Goal: Task Accomplishment & Management: Use online tool/utility

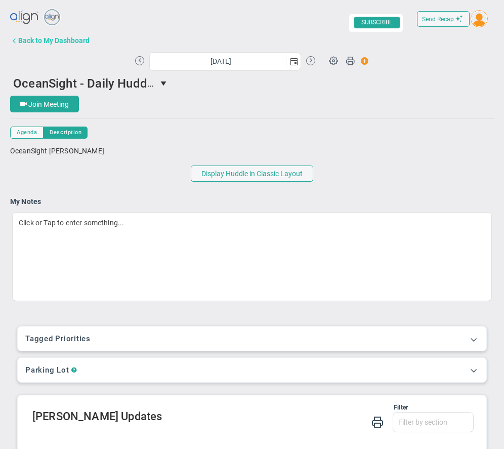
click at [62, 40] on div "Back to My Dashboard" at bounding box center [53, 40] width 71 height 8
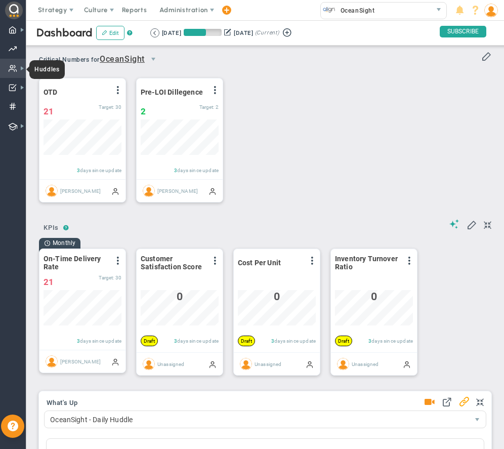
click at [10, 67] on span at bounding box center [13, 68] width 9 height 19
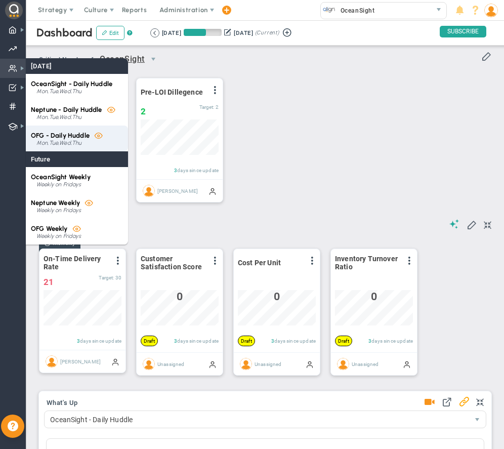
click at [64, 139] on span "OFG - Daily Huddle" at bounding box center [60, 135] width 59 height 8
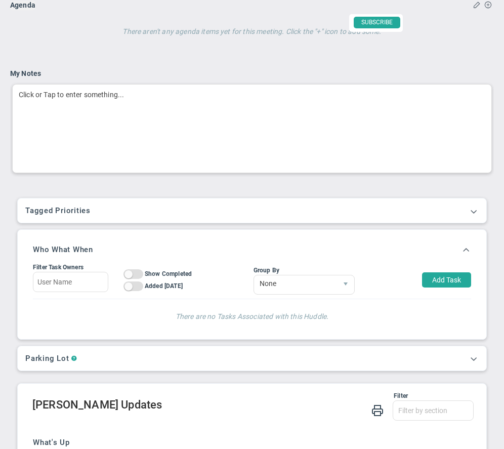
scroll to position [634, 0]
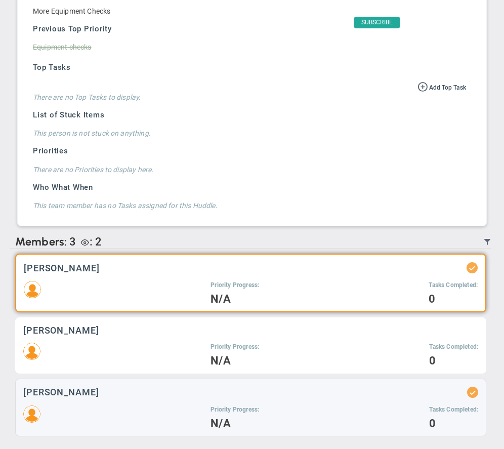
click at [133, 334] on div "[PERSON_NAME]" at bounding box center [250, 330] width 455 height 10
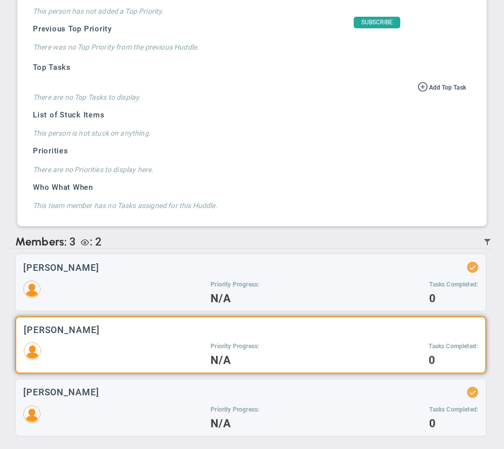
scroll to position [519, 0]
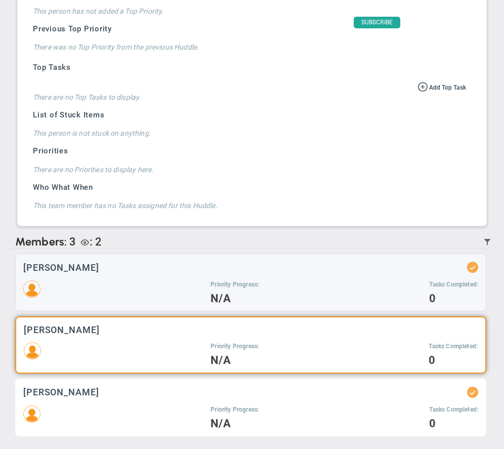
click at [151, 406] on div "Priority Progress: N/A Tasks Completed: 0" at bounding box center [250, 416] width 455 height 23
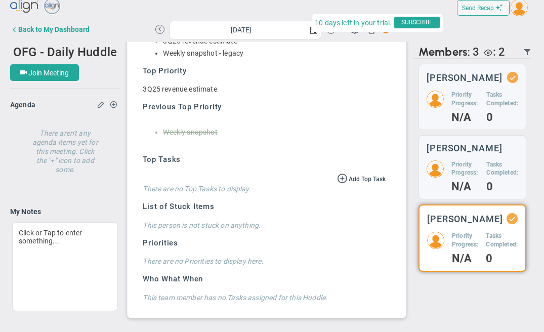
scroll to position [332, 0]
click at [82, 52] on span "OFG - Daily Huddle" at bounding box center [65, 52] width 104 height 14
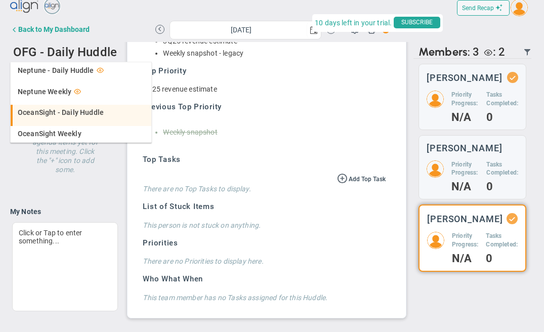
scroll to position [2, 0]
click at [71, 113] on span "OceanSight - Daily Huddle" at bounding box center [61, 111] width 86 height 7
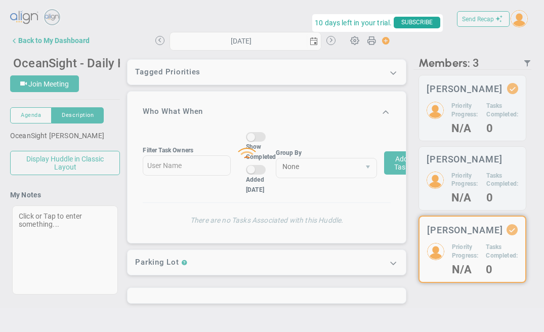
type input "[DATE]"
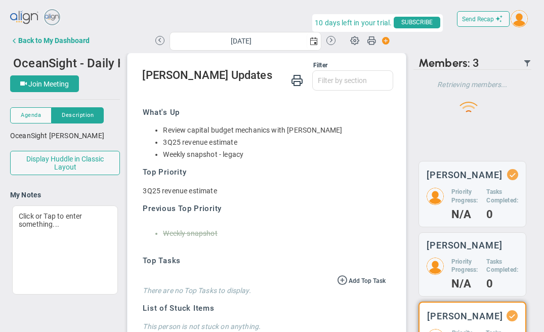
scroll to position [2, 0]
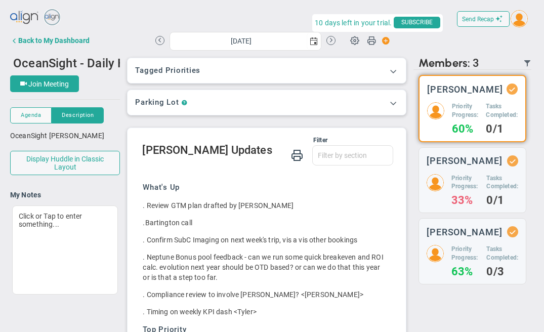
click at [470, 121] on div "Priority Progress: 60%" at bounding box center [465, 117] width 26 height 31
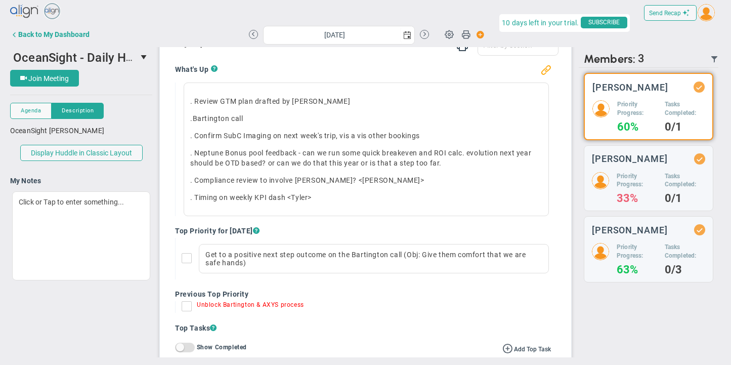
scroll to position [99, 0]
